Goal: Find specific page/section: Find specific page/section

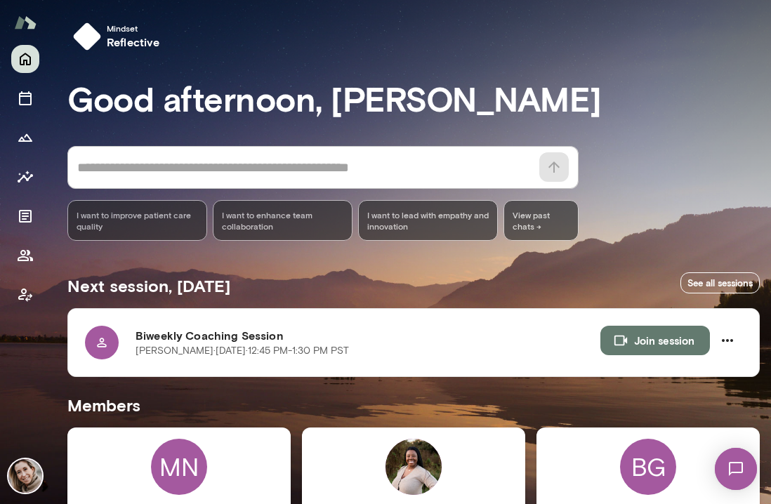
click at [746, 469] on img at bounding box center [736, 469] width 58 height 58
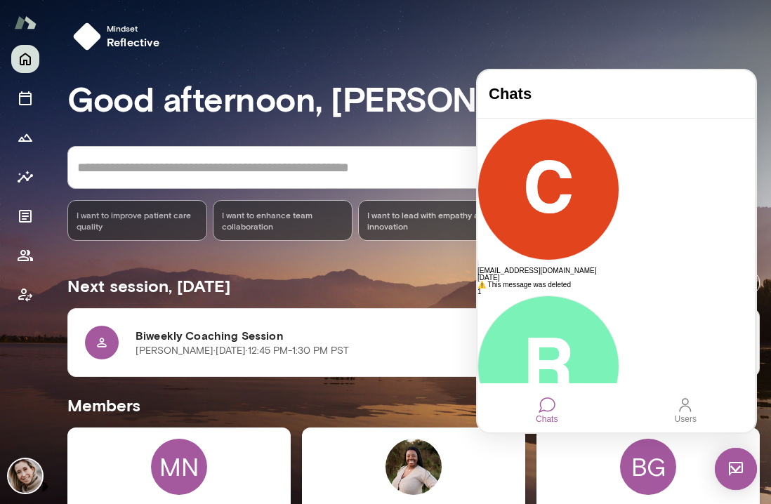
click at [445, 73] on div "Mindset reflective" at bounding box center [411, 39] width 721 height 79
click at [377, 40] on div "Mindset reflective" at bounding box center [419, 36] width 704 height 39
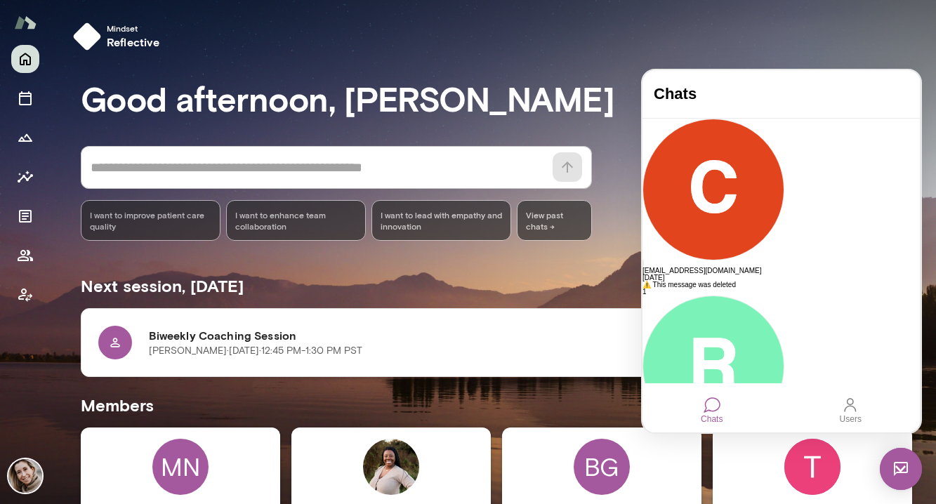
click at [539, 100] on h3 "Good afternoon, [PERSON_NAME]" at bounding box center [497, 98] width 832 height 39
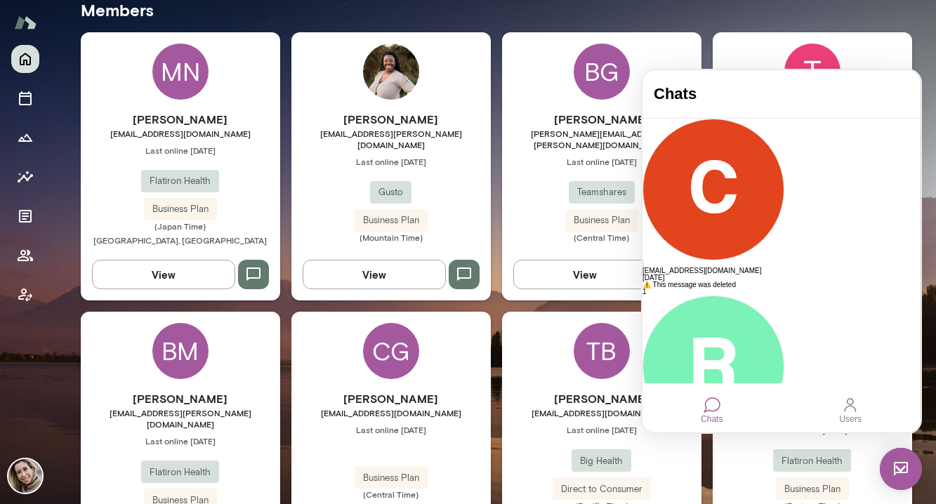
scroll to position [471, 0]
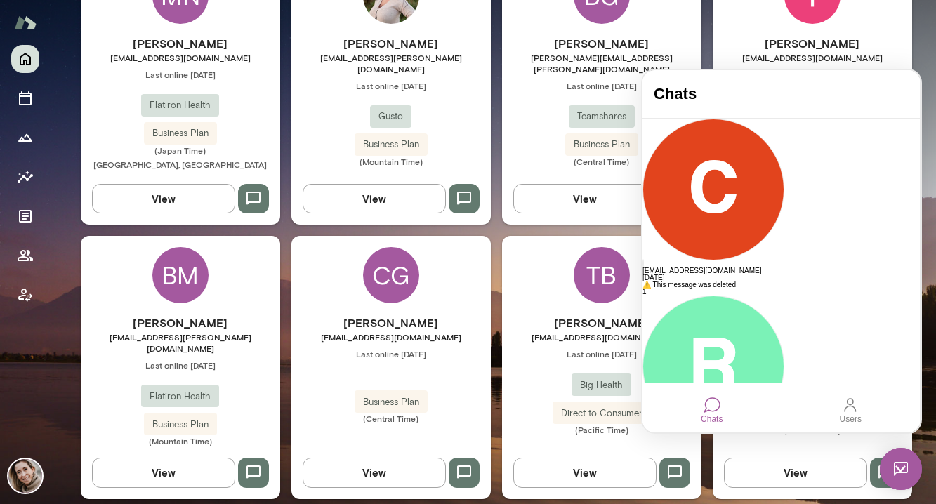
click at [402, 274] on div "CG" at bounding box center [391, 275] width 56 height 56
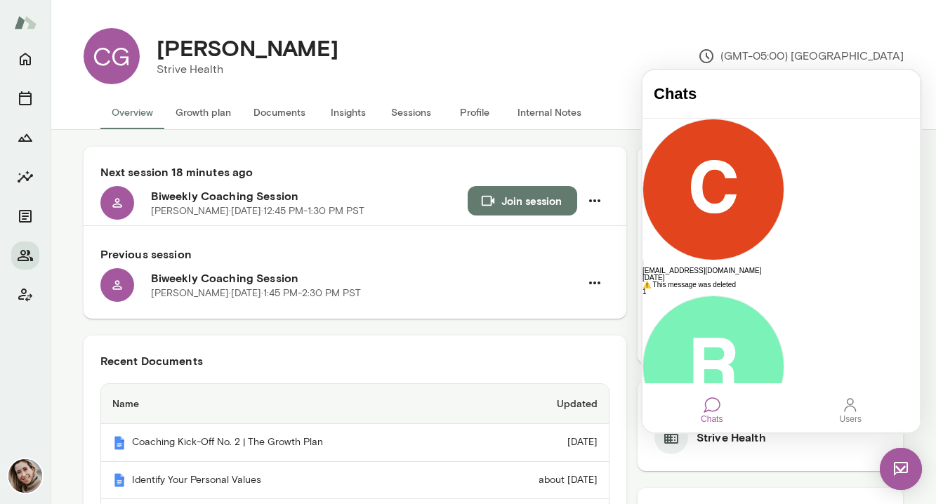
click at [771, 470] on img at bounding box center [901, 469] width 42 height 42
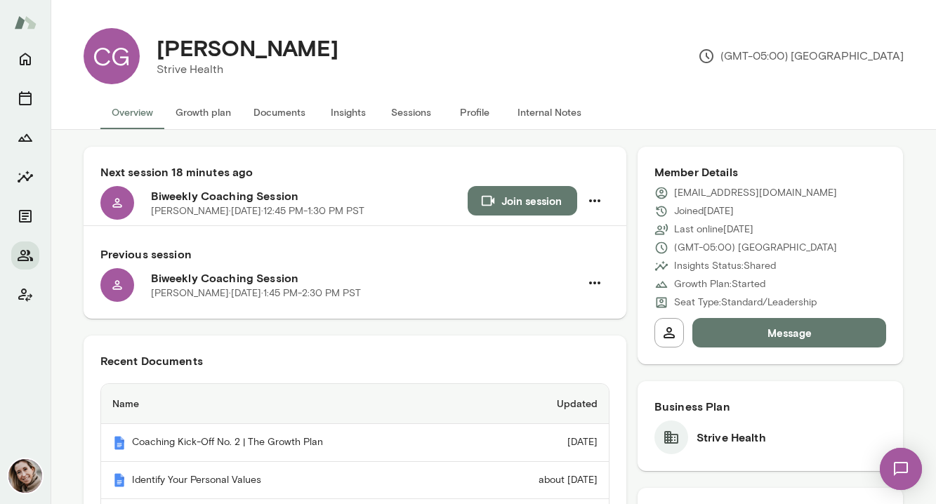
click at [284, 106] on button "Documents" at bounding box center [279, 113] width 74 height 34
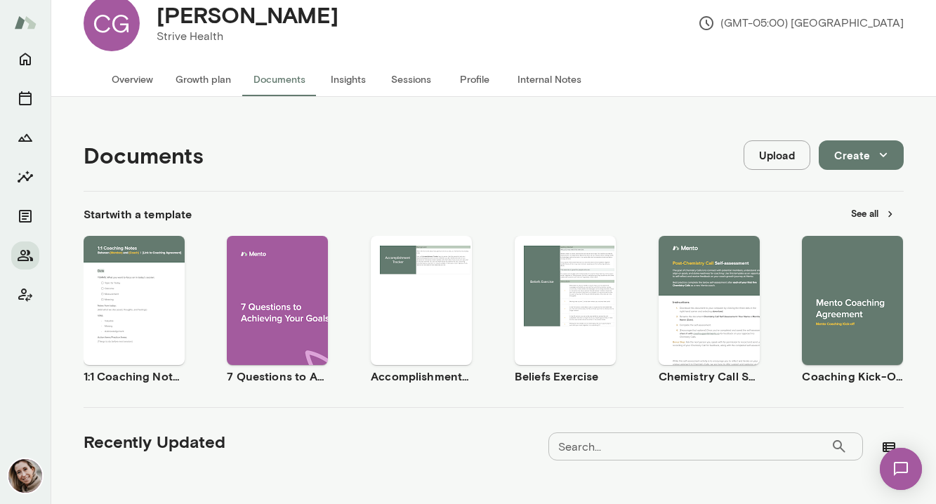
scroll to position [41, 0]
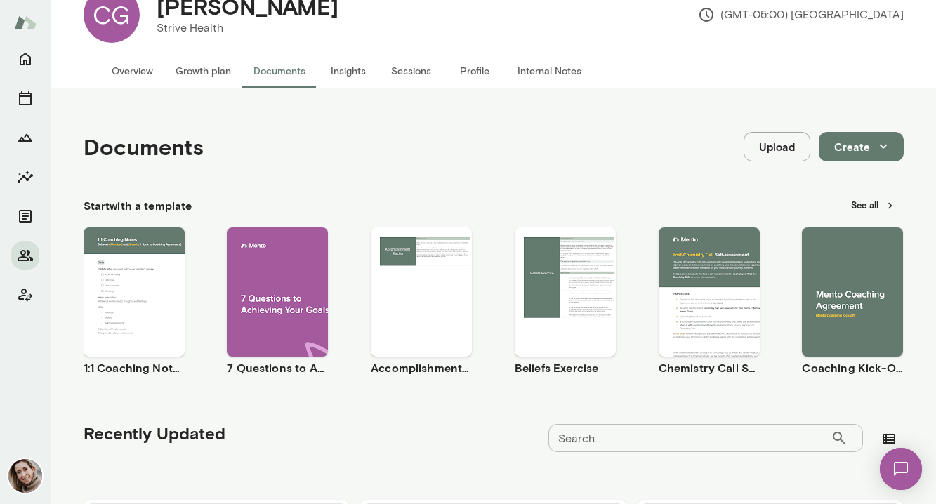
click at [204, 74] on button "Growth plan" at bounding box center [203, 71] width 78 height 34
